Goal: Communication & Community: Connect with others

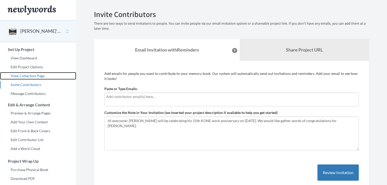
click at [36, 76] on link "View Collection Page" at bounding box center [38, 76] width 76 height 8
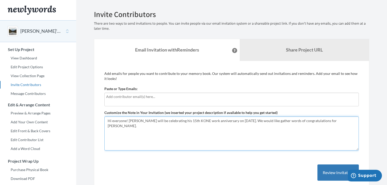
drag, startPoint x: 245, startPoint y: 121, endPoint x: 273, endPoint y: 117, distance: 28.2
click at [273, 117] on textarea "Hi everyone! [PERSON_NAME] will be celebrating his 15th KONE work anniversary o…" at bounding box center [231, 134] width 255 height 34
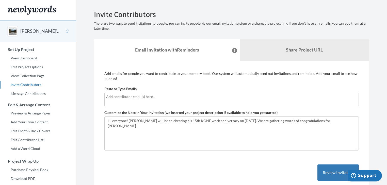
click at [136, 96] on input "text" at bounding box center [231, 97] width 250 height 6
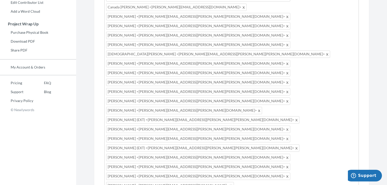
scroll to position [142, 0]
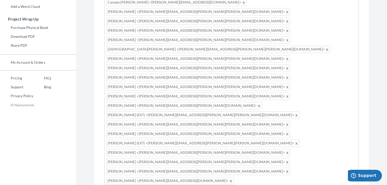
drag, startPoint x: 222, startPoint y: 147, endPoint x: 242, endPoint y: 147, distance: 19.3
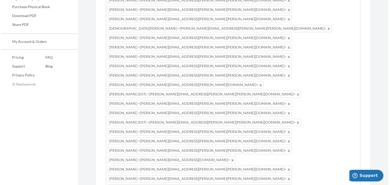
scroll to position [183, 0]
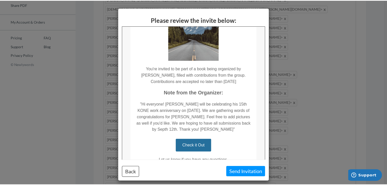
scroll to position [0, 0]
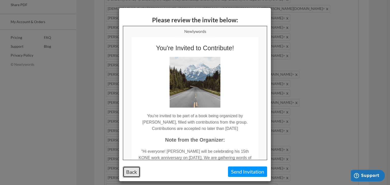
click at [131, 172] on button "Back" at bounding box center [131, 172] width 17 height 11
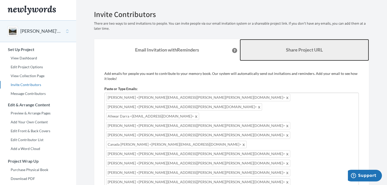
click at [305, 51] on b "Share Project URL" at bounding box center [304, 50] width 37 height 6
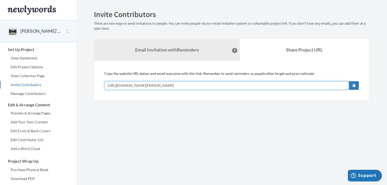
click at [197, 86] on input "[URL][DOMAIN_NAME][PERSON_NAME]" at bounding box center [226, 85] width 245 height 9
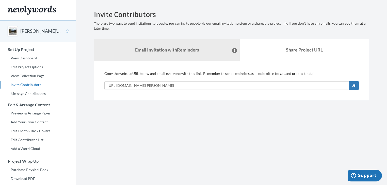
click at [178, 132] on section "Emails have been sent! Invite Contributors There are two ways to send invitatio…" at bounding box center [231, 126] width 311 height 253
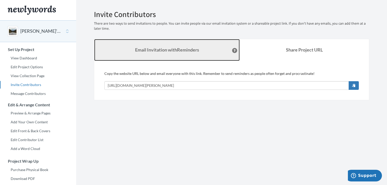
click at [163, 51] on strong "Email Invitation with Reminders" at bounding box center [167, 50] width 64 height 6
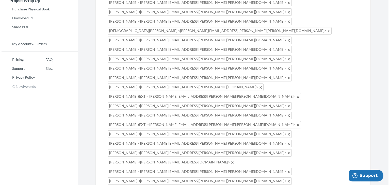
scroll to position [197, 0]
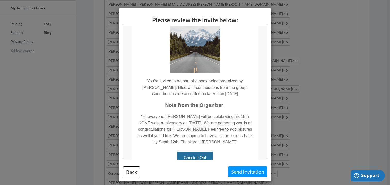
scroll to position [41, 0]
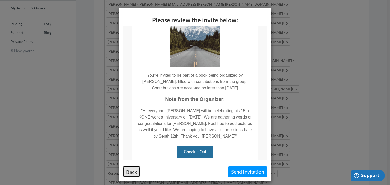
click at [129, 172] on button "Back" at bounding box center [131, 172] width 17 height 11
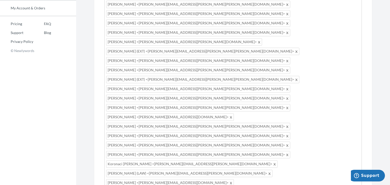
scroll to position [194, 0]
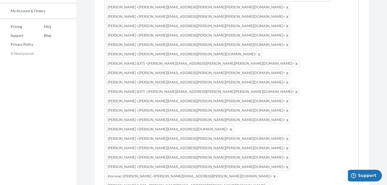
type textarea "Hi everyone! John will be celebrating his 15th KONE work anniversary on Sept 20…"
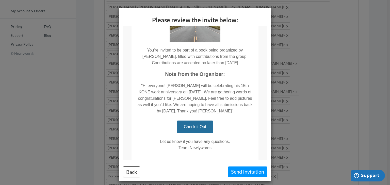
scroll to position [85, 0]
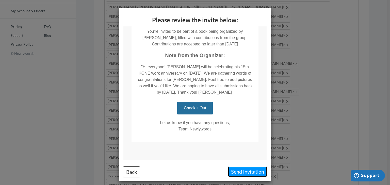
click at [245, 172] on button "Send Invitation" at bounding box center [247, 172] width 39 height 10
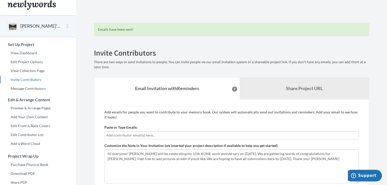
scroll to position [0, 0]
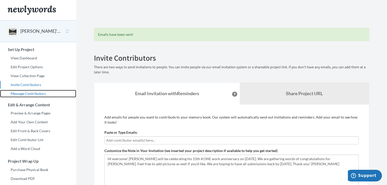
click at [25, 94] on link "Message Contributors" at bounding box center [38, 94] width 76 height 8
